Goal: Task Accomplishment & Management: Manage account settings

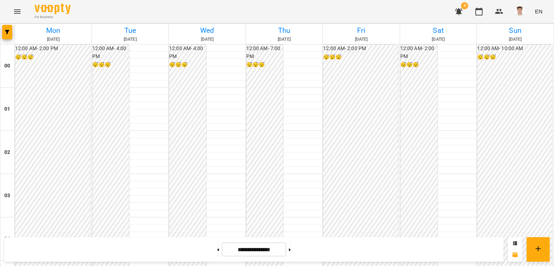
scroll to position [561, 0]
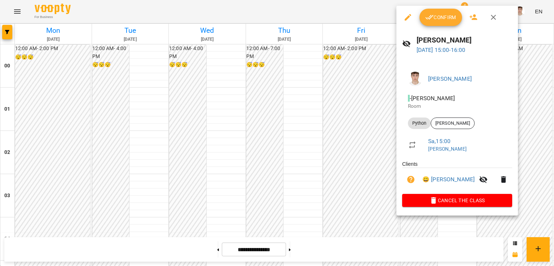
click at [445, 15] on span "Confirm" at bounding box center [440, 17] width 31 height 9
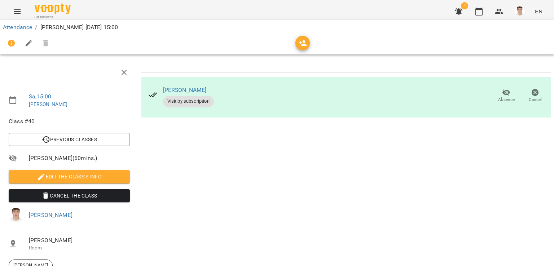
scroll to position [23, 0]
click at [63, 167] on li "Edit the class's Info" at bounding box center [69, 176] width 133 height 19
click at [61, 172] on span "Edit the class's Info" at bounding box center [69, 176] width 110 height 9
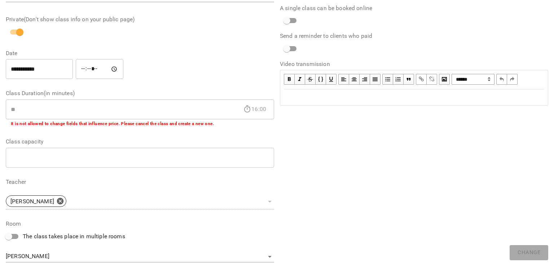
scroll to position [176, 0]
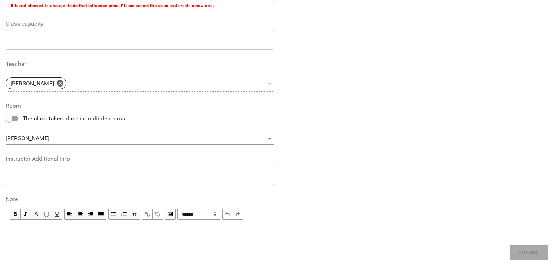
click at [71, 171] on div "* ​" at bounding box center [140, 175] width 268 height 20
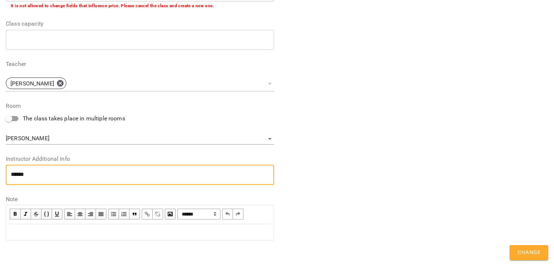
paste textarea "**********"
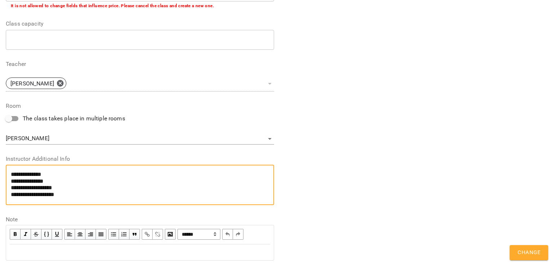
scroll to position [0, 0]
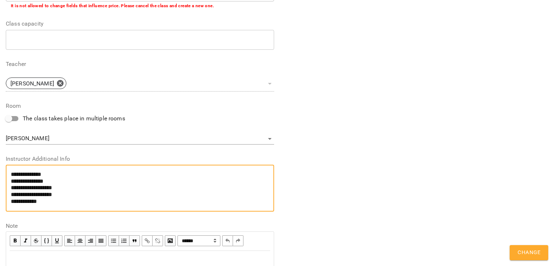
type textarea "**********"
click at [528, 257] on button "Change" at bounding box center [529, 252] width 39 height 15
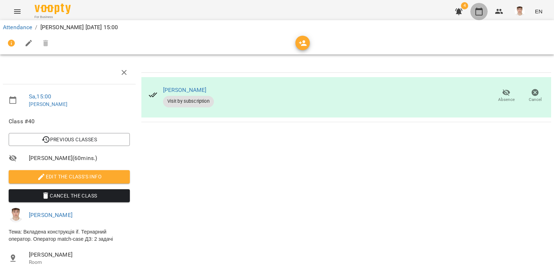
click at [477, 10] on icon "button" at bounding box center [479, 11] width 9 height 9
